Goal: Task Accomplishment & Management: Complete application form

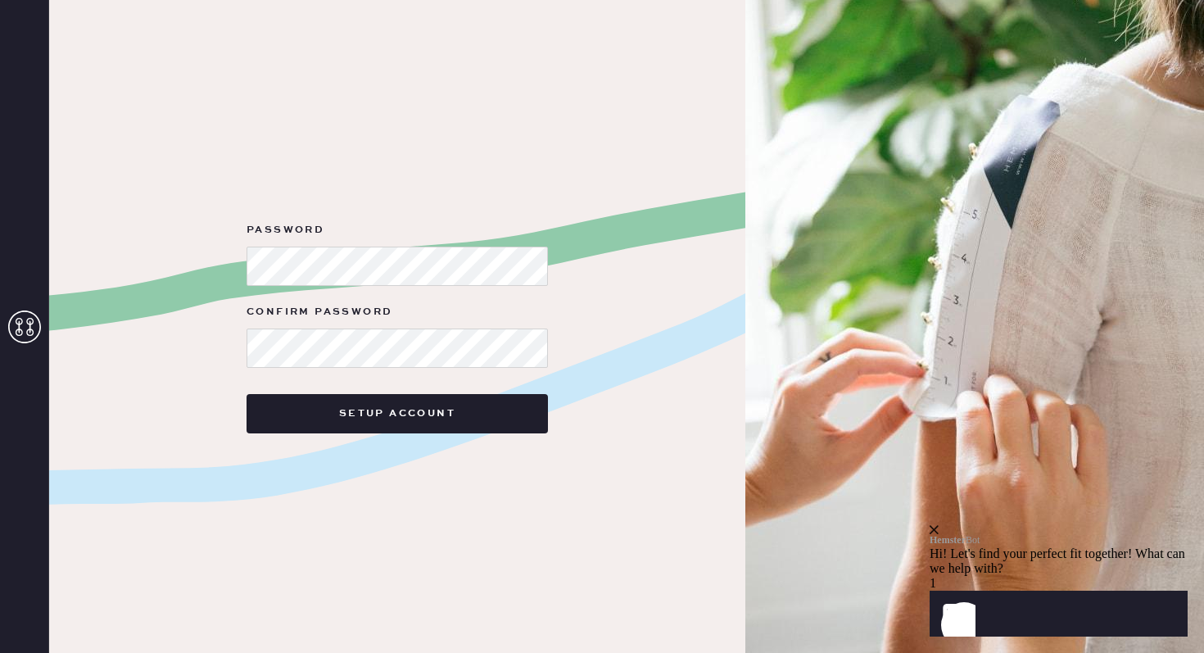
click at [439, 320] on label "Confirm Password" at bounding box center [396, 312] width 301 height 20
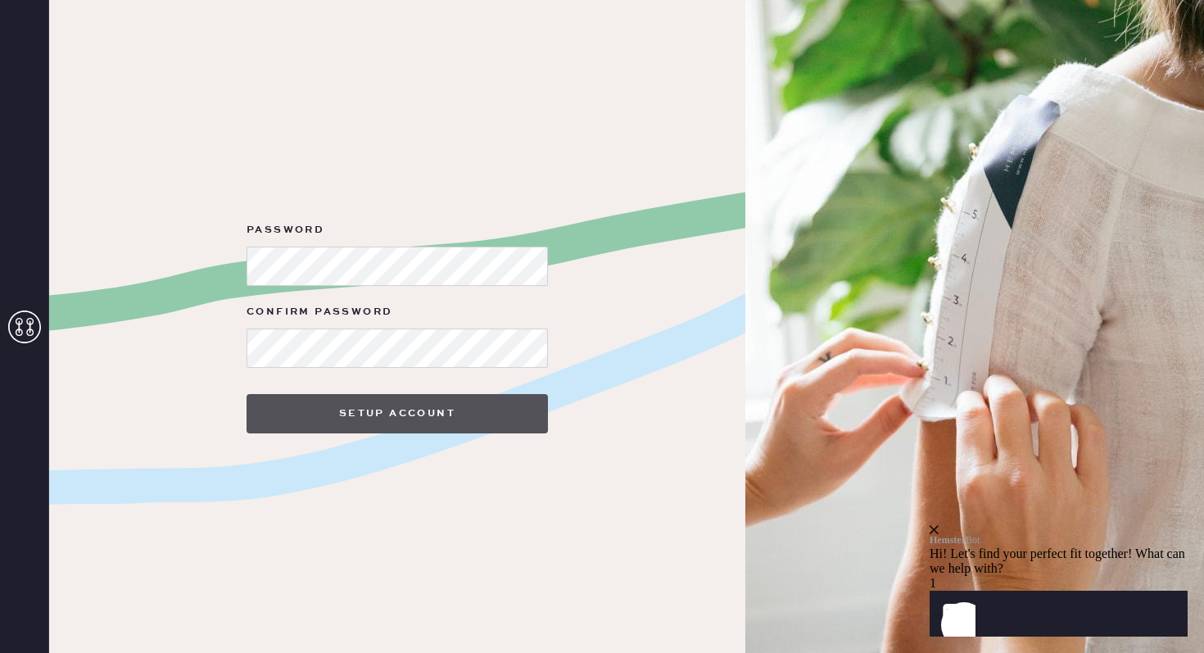
click at [364, 408] on button "Setup Account" at bounding box center [396, 413] width 301 height 39
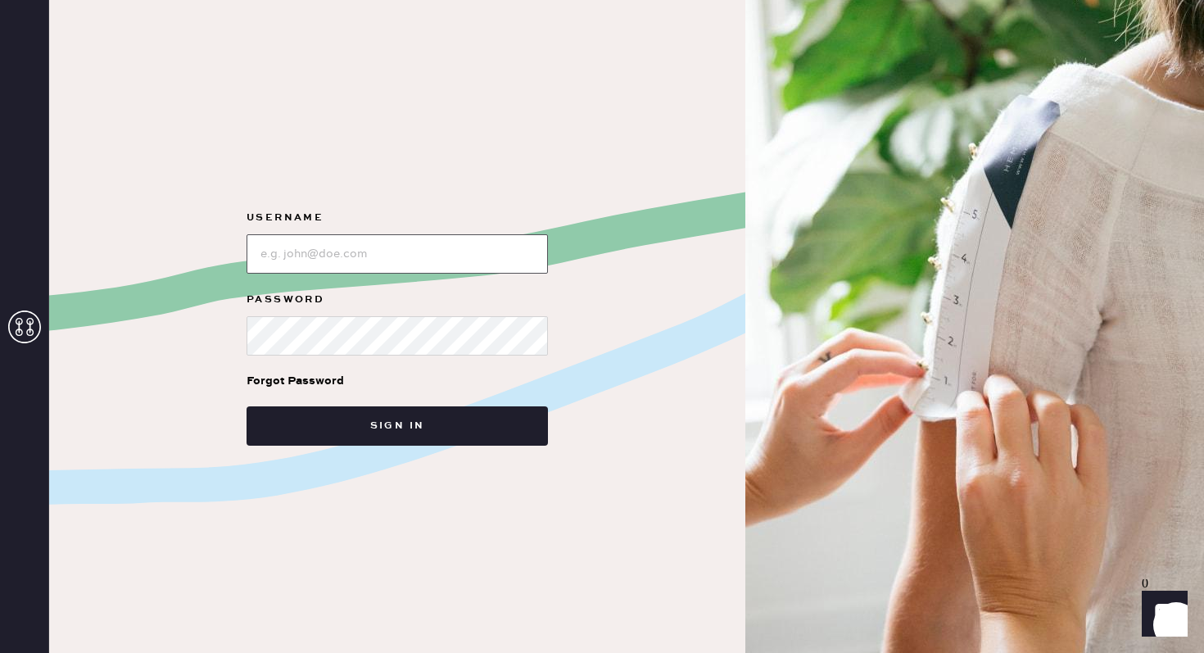
click at [387, 255] on input "loginName" at bounding box center [396, 253] width 301 height 39
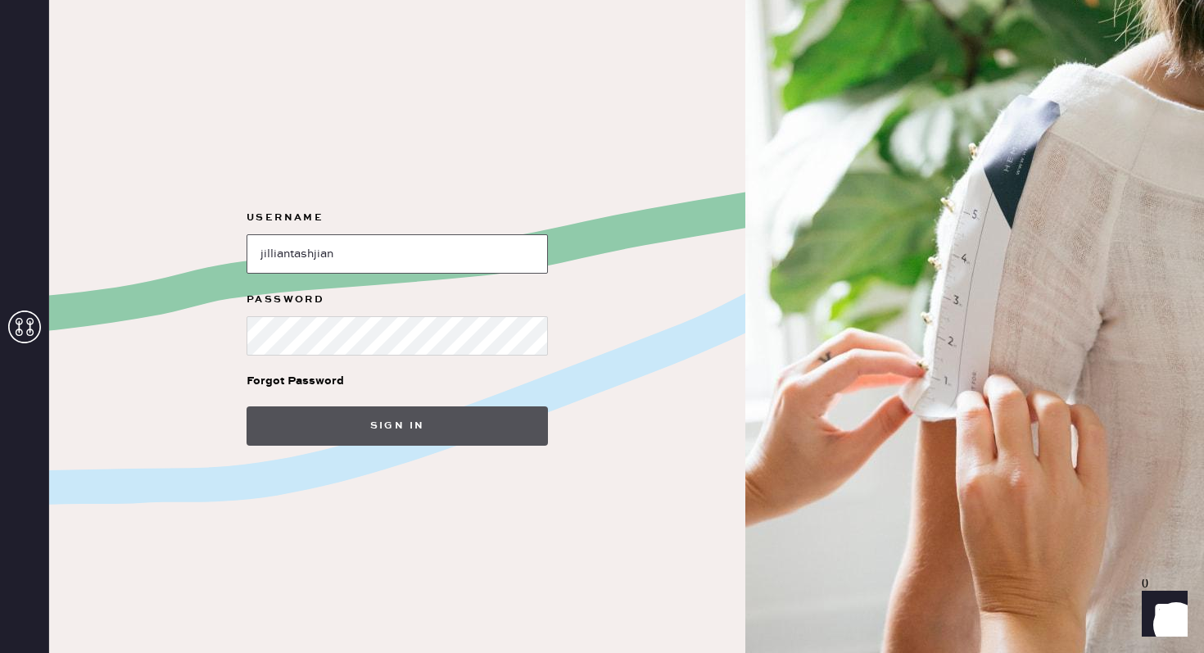
type input "jilliantashjian"
click at [411, 421] on button "Sign in" at bounding box center [396, 425] width 301 height 39
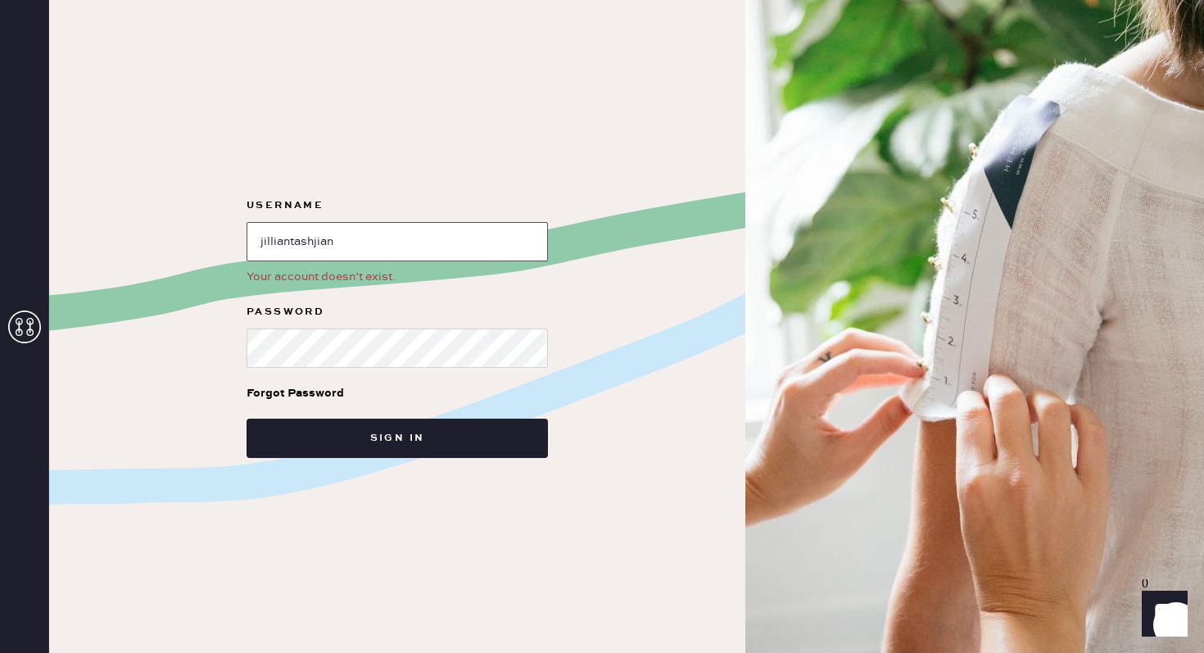
drag, startPoint x: 367, startPoint y: 240, endPoint x: 199, endPoint y: 240, distance: 167.9
click at [199, 240] on div "Username Your account doesn’t exist. Password Forgot Password Sign in" at bounding box center [397, 326] width 696 height 653
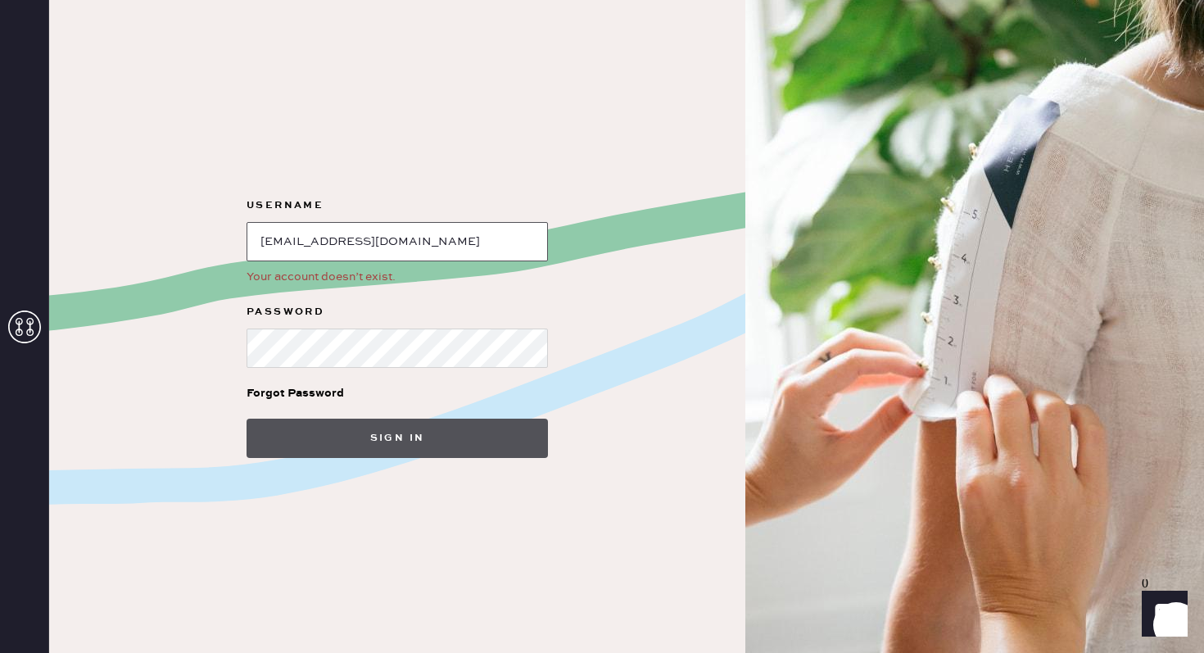
type input "jtash2004@gmail.com"
click at [489, 422] on button "Sign in" at bounding box center [396, 437] width 301 height 39
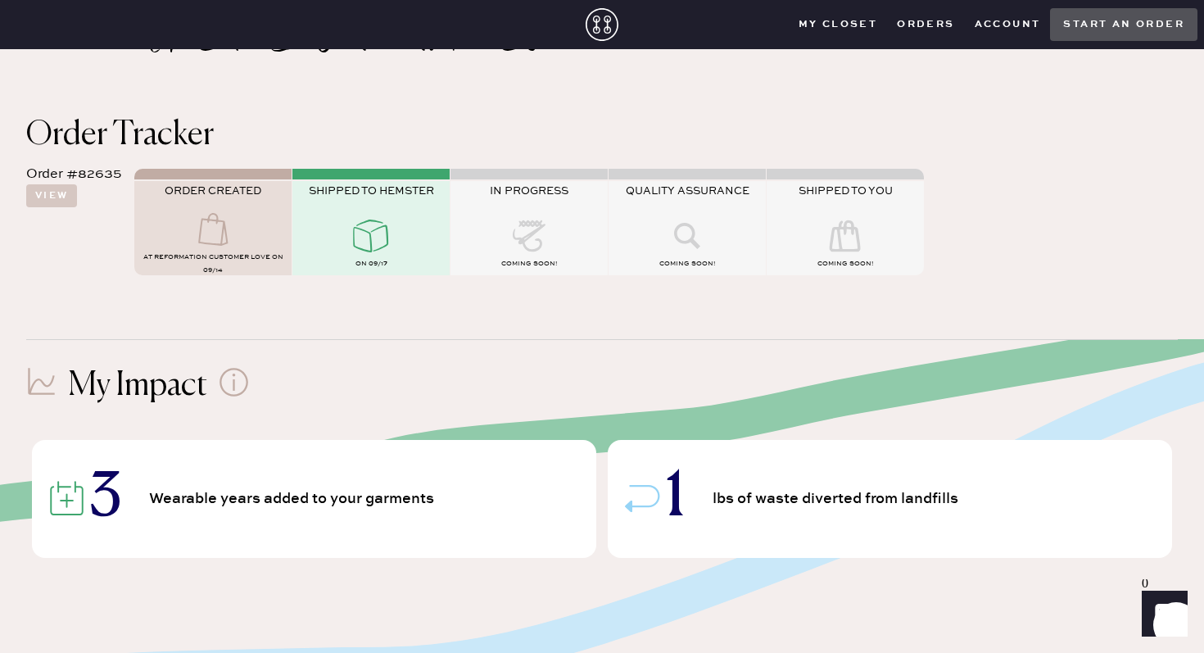
scroll to position [83, 0]
